Goal: Task Accomplishment & Management: Use online tool/utility

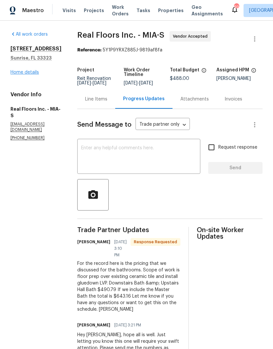
click at [22, 74] on link "Home details" at bounding box center [24, 72] width 29 height 5
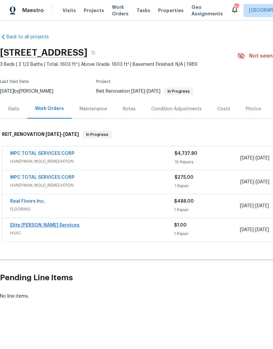
click at [49, 226] on link "Elite [PERSON_NAME] Services" at bounding box center [44, 225] width 69 height 5
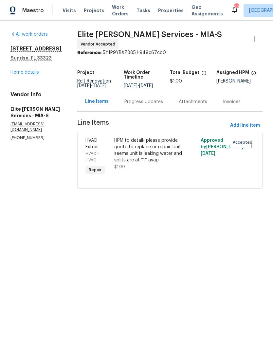
click at [145, 153] on div "HPM to detail- please provide quote to replace or repair. Unit seems unit is le…" at bounding box center [148, 150] width 68 height 26
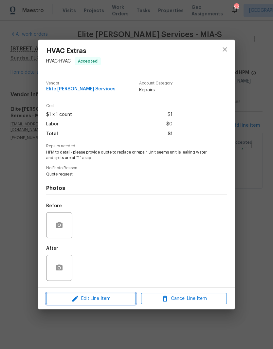
click at [110, 296] on span "Edit Line Item" at bounding box center [91, 299] width 86 height 8
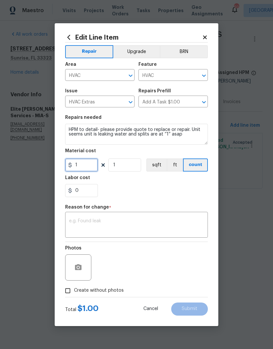
click at [93, 165] on input "1" at bounding box center [81, 165] width 33 height 13
type input "5500"
click at [178, 188] on div "0" at bounding box center [136, 190] width 143 height 13
click at [155, 219] on textarea at bounding box center [136, 226] width 135 height 14
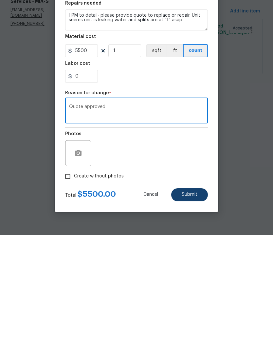
type textarea "Quote approved"
click at [195, 307] on span "Submit" at bounding box center [190, 309] width 16 height 5
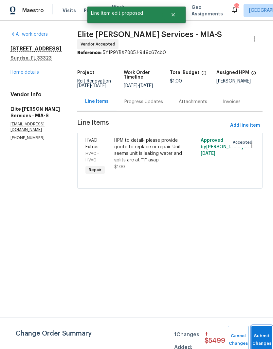
click at [262, 336] on button "Submit Changes" at bounding box center [262, 340] width 21 height 28
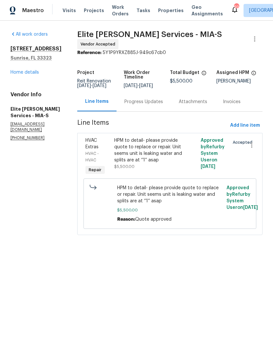
click at [159, 105] on div "Progress Updates" at bounding box center [144, 102] width 39 height 7
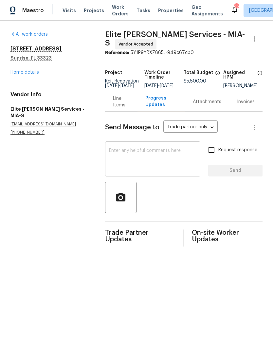
click at [163, 154] on textarea at bounding box center [152, 159] width 87 height 23
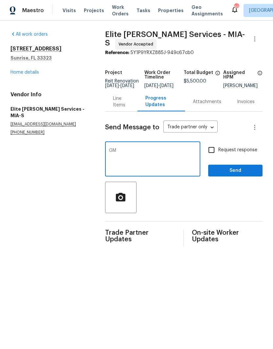
type textarea "G"
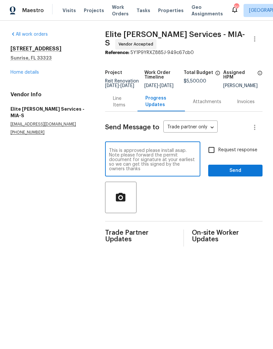
type textarea "This is approved please install asap. Note please forward the permit document f…"
click at [208, 152] on input "Request response" at bounding box center [212, 150] width 14 height 14
checkbox input "true"
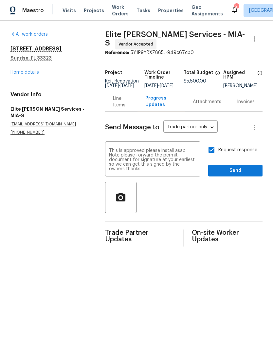
click at [214, 105] on div "Attachments" at bounding box center [207, 102] width 29 height 7
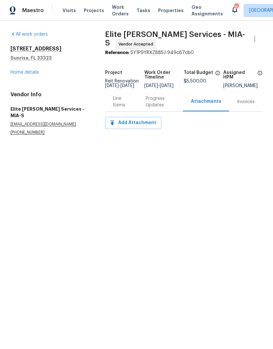
click at [162, 105] on div "Progress Updates" at bounding box center [160, 101] width 29 height 13
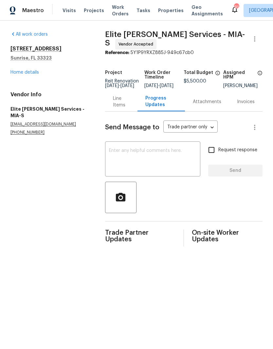
click at [19, 68] on div "4201 NW 120th Ln Sunrise, FL 33323 Home details" at bounding box center [49, 61] width 79 height 30
click at [23, 74] on link "Home details" at bounding box center [24, 72] width 29 height 5
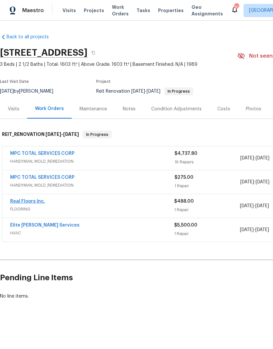
click at [15, 204] on link "Real Floors Inc." at bounding box center [27, 201] width 35 height 5
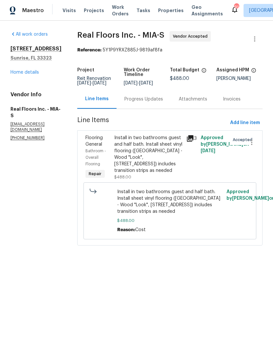
click at [160, 150] on div "Install in two bathrooms guest and half bath. Install sheet vinyl flooring (Sug…" at bounding box center [148, 154] width 68 height 39
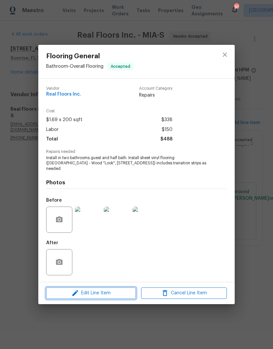
click at [114, 293] on span "Edit Line Item" at bounding box center [91, 293] width 86 height 8
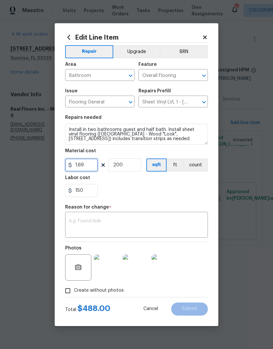
click at [95, 165] on input "1.69" at bounding box center [81, 165] width 33 height 13
click at [135, 165] on input "200" at bounding box center [124, 165] width 33 height 13
type input "491"
type input "1"
click at [87, 194] on input "150" at bounding box center [81, 190] width 33 height 13
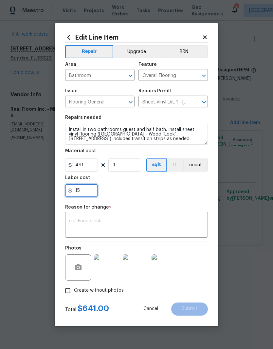
type input "1"
click at [181, 192] on div at bounding box center [136, 190] width 143 height 13
type input "0"
click at [172, 220] on textarea at bounding box center [136, 226] width 135 height 14
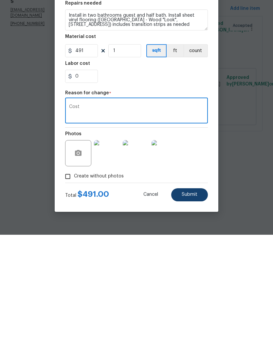
type textarea "Cost"
click at [194, 307] on span "Submit" at bounding box center [190, 309] width 16 height 5
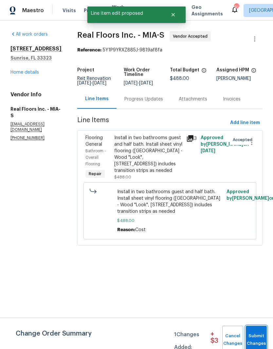
click at [258, 339] on span "Submit Changes" at bounding box center [256, 340] width 14 height 15
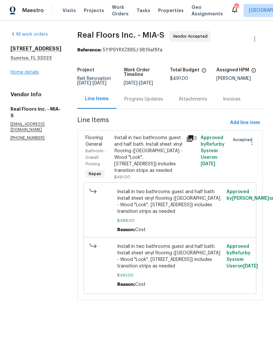
click at [20, 70] on link "Home details" at bounding box center [24, 72] width 29 height 5
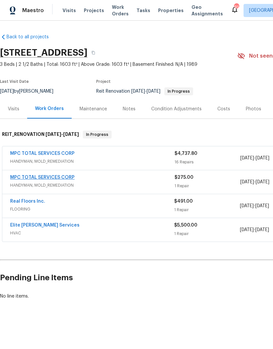
click at [17, 179] on link "MPC TOTAL SERVICES CORP" at bounding box center [42, 177] width 65 height 5
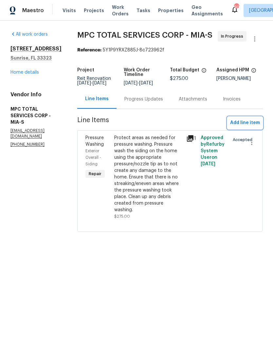
click at [254, 127] on span "Add line item" at bounding box center [245, 123] width 30 height 8
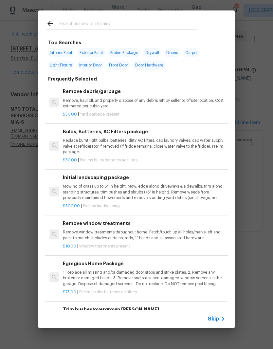
click at [90, 25] on input "text" at bounding box center [128, 25] width 139 height 10
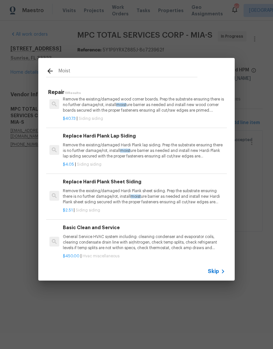
scroll to position [697, 0]
click at [87, 71] on input "Moist" at bounding box center [128, 72] width 139 height 10
type input "M"
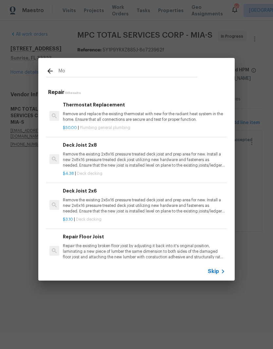
type input "M"
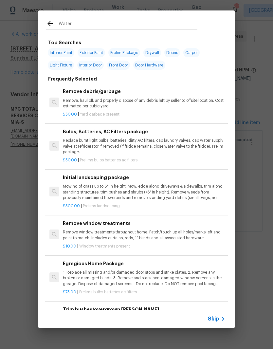
type input "Water"
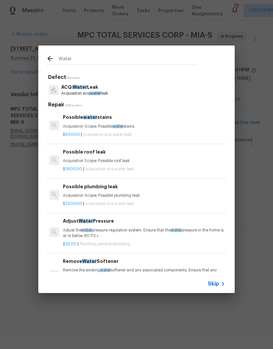
scroll to position [0, 0]
click at [123, 121] on div "Possible water stains Acquisition Scope: Possible water stains" at bounding box center [144, 122] width 163 height 16
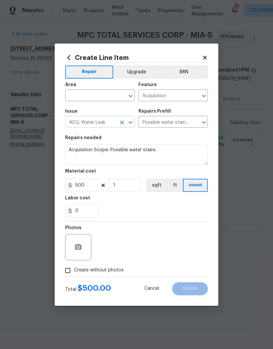
click at [130, 126] on icon "Open" at bounding box center [131, 123] width 8 height 8
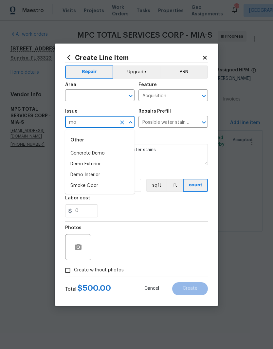
type input "m"
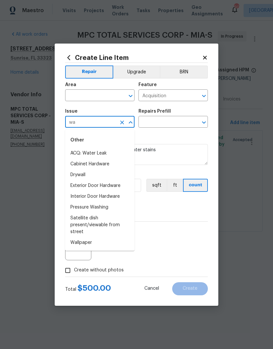
type input "w"
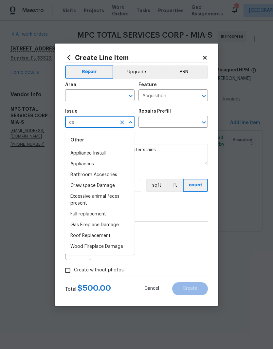
type input "c"
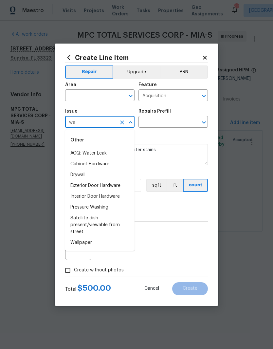
type input "w"
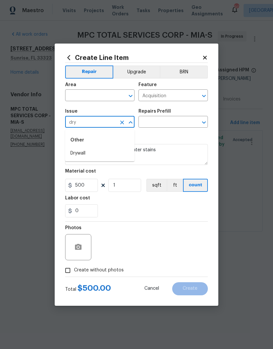
click at [73, 149] on li "Drywall" at bounding box center [99, 153] width 69 height 11
type input "Drywall"
click at [203, 93] on icon "Open" at bounding box center [204, 96] width 8 height 8
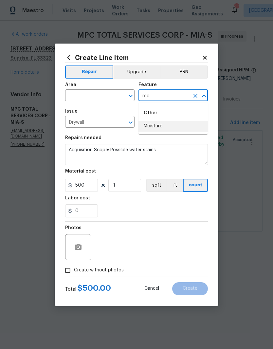
click at [166, 126] on li "Moisture" at bounding box center [173, 126] width 69 height 11
type input "Moisture"
click at [174, 121] on input "text" at bounding box center [164, 123] width 51 height 10
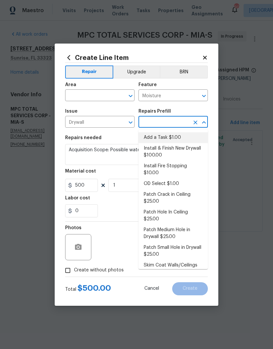
click at [176, 139] on li "Add a Task $1.00" at bounding box center [173, 137] width 69 height 11
type input "Add a Task $1.00"
type input "Walls and Ceiling"
type textarea "HPM to detail"
type input "Add a Task $1.00"
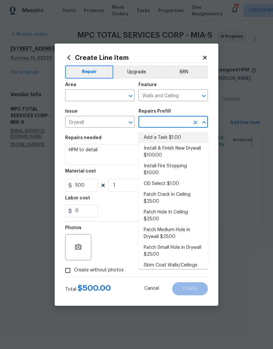
type input "1"
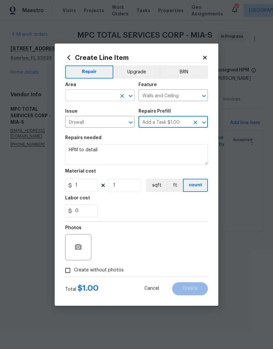
click at [102, 95] on input "text" at bounding box center [90, 96] width 51 height 10
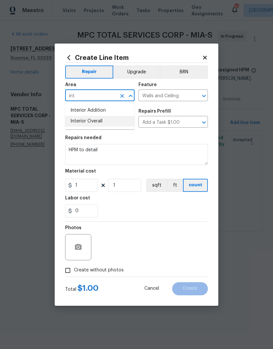
click at [106, 120] on li "Interior Overall" at bounding box center [99, 121] width 69 height 11
type input "Interior Overall"
click at [143, 153] on textarea "HPM to detail" at bounding box center [136, 154] width 143 height 21
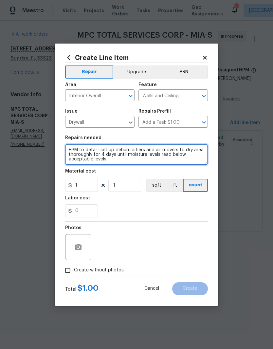
type textarea "HPM to detail- set up dehumidifiers and air movers to dry area thoroughly for 4…"
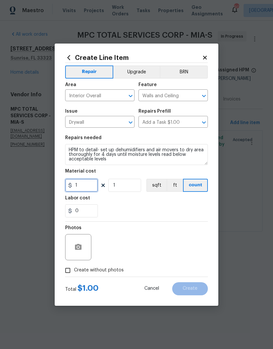
click at [92, 188] on input "1" at bounding box center [81, 185] width 33 height 13
type input "450"
click at [71, 269] on input "Create without photos" at bounding box center [68, 270] width 12 height 12
checkbox input "true"
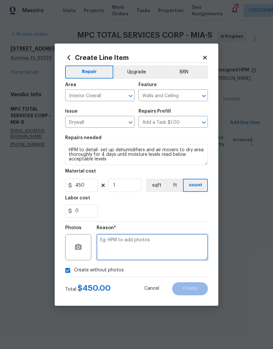
click at [164, 245] on textarea at bounding box center [152, 247] width 111 height 26
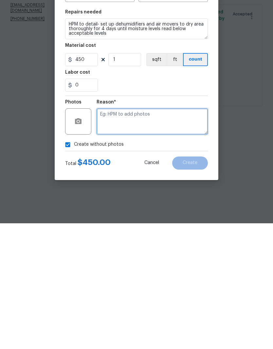
type textarea "C"
type textarea "Quote approved"
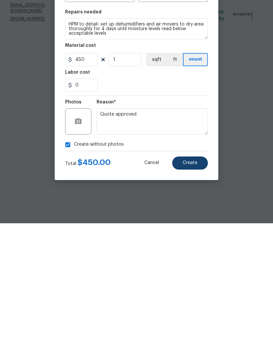
click at [191, 282] on button "Create" at bounding box center [190, 288] width 36 height 13
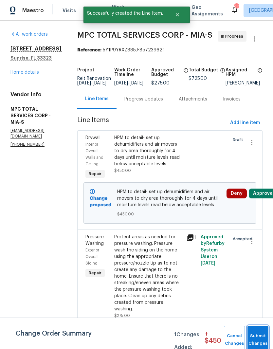
click at [262, 340] on span "Submit Changes" at bounding box center [258, 340] width 14 height 15
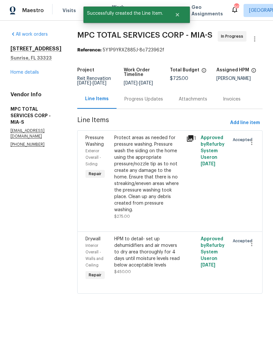
click at [22, 80] on div "All work orders 4201 NW 120th Ln Sunrise, FL 33323 Home details Vendor Info MPC…" at bounding box center [35, 89] width 51 height 116
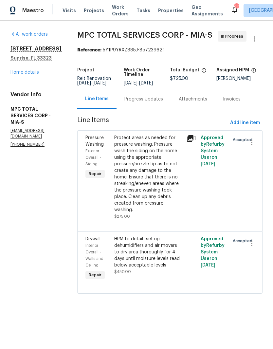
click at [21, 71] on link "Home details" at bounding box center [24, 72] width 29 height 5
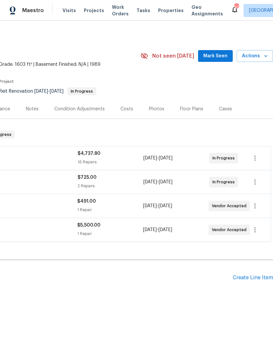
scroll to position [0, 97]
click at [218, 53] on span "Mark Seen" at bounding box center [216, 56] width 24 height 8
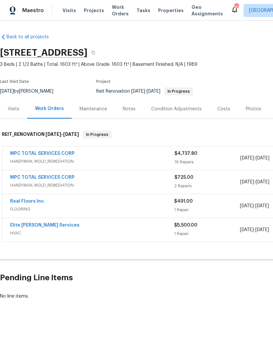
scroll to position [0, 0]
